Goal: Task Accomplishment & Management: Complete application form

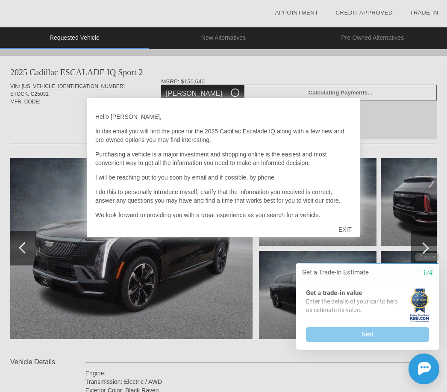
click at [348, 230] on div "EXIT" at bounding box center [345, 230] width 30 height 26
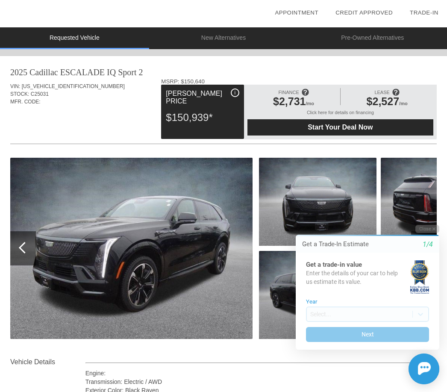
click at [362, 331] on button "Next" at bounding box center [367, 334] width 123 height 15
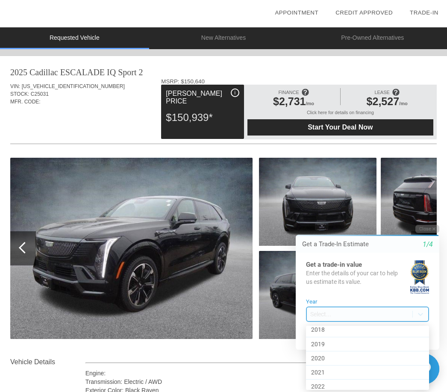
scroll to position [373, 0]
click at [328, 354] on div "2020" at bounding box center [367, 358] width 123 height 14
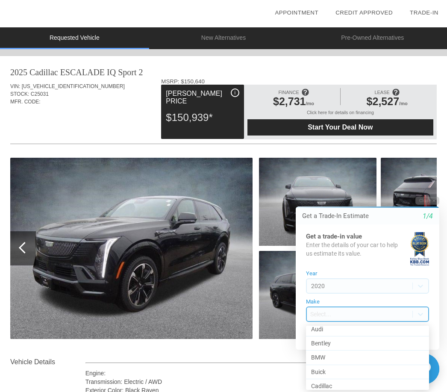
scroll to position [47, 0]
click at [332, 345] on div "Bentley" at bounding box center [367, 344] width 123 height 14
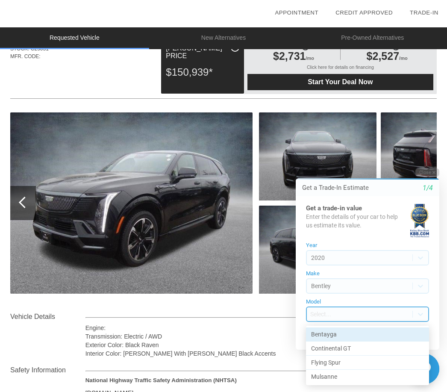
scroll to position [49, 0]
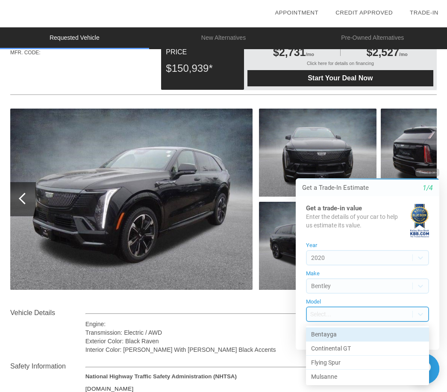
click at [351, 331] on div "Bentayga" at bounding box center [367, 335] width 123 height 14
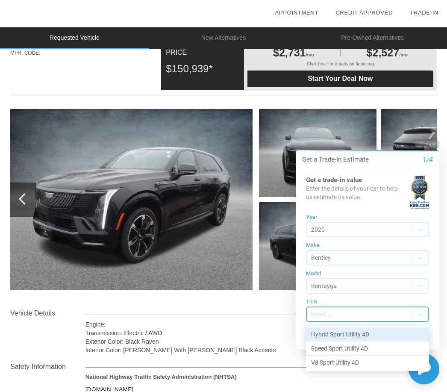
scroll to position [47, 0]
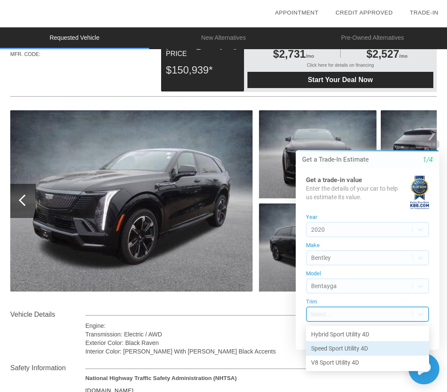
click at [330, 352] on div "Speed Sport Utility 4D" at bounding box center [367, 349] width 123 height 14
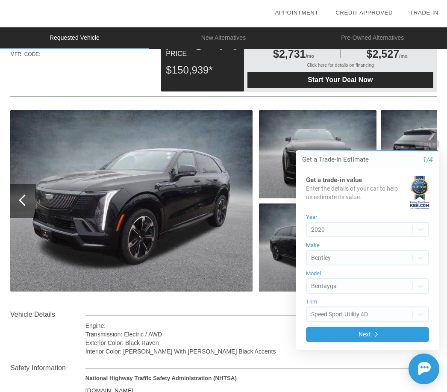
click at [365, 332] on button "Next" at bounding box center [367, 334] width 123 height 15
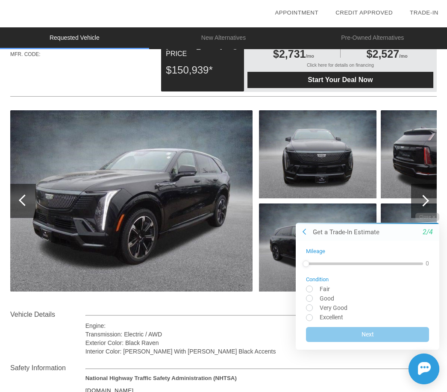
click at [314, 316] on input "radio" at bounding box center [367, 317] width 123 height 6
radio input "true"
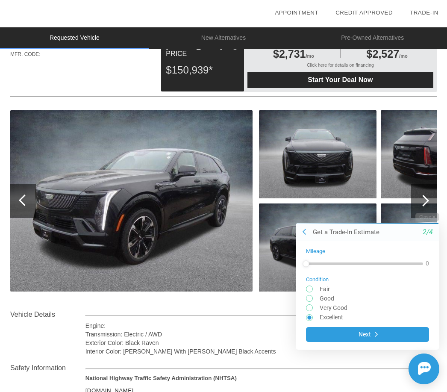
click at [368, 337] on button "Next" at bounding box center [367, 334] width 123 height 15
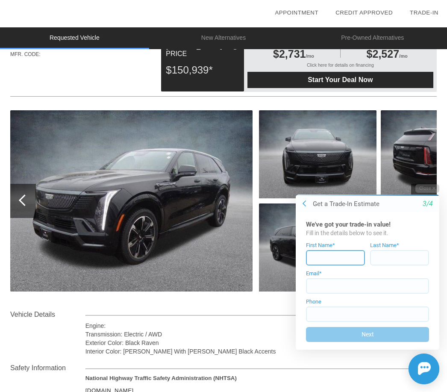
click at [329, 257] on input at bounding box center [335, 257] width 59 height 15
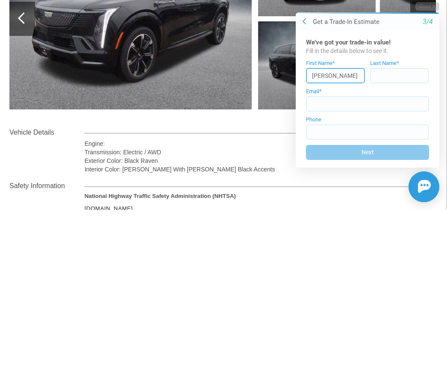
type input "[PERSON_NAME]"
click at [378, 75] on input at bounding box center [399, 75] width 59 height 15
type input "[GEOGRAPHIC_DATA]"
click at [327, 104] on input at bounding box center [367, 103] width 123 height 15
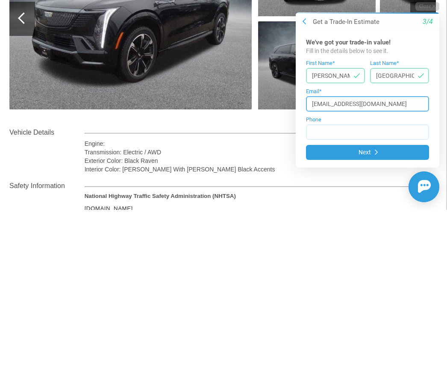
type input "[EMAIL_ADDRESS][DOMAIN_NAME]"
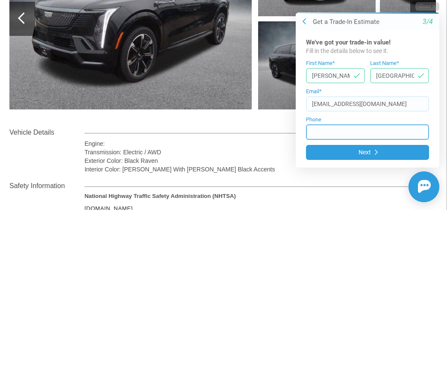
click at [327, 133] on input at bounding box center [367, 131] width 123 height 15
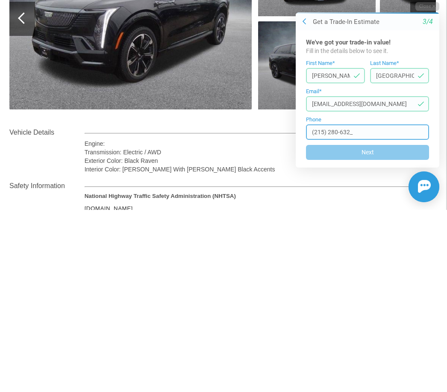
type input "[PHONE_NUMBER]"
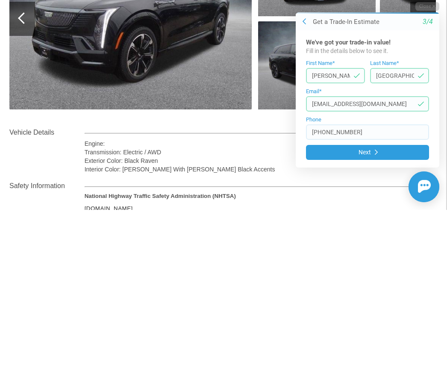
click at [374, 154] on button "Next" at bounding box center [367, 152] width 123 height 15
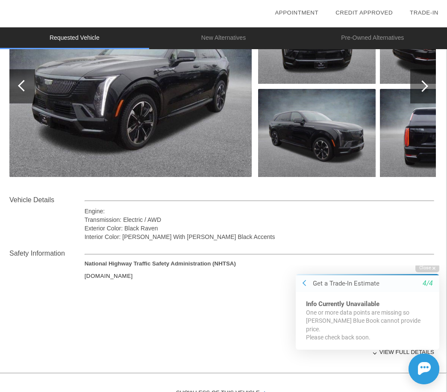
scroll to position [163, 1]
